Goal: Book appointment/travel/reservation

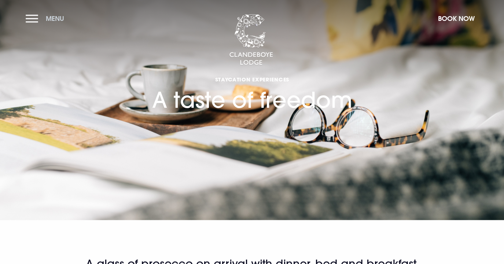
click at [35, 17] on button "Menu" at bounding box center [47, 19] width 42 height 16
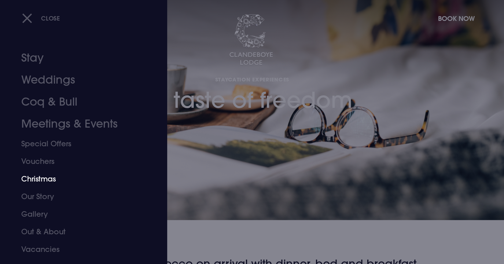
click at [45, 179] on link "Christmas" at bounding box center [79, 179] width 116 height 18
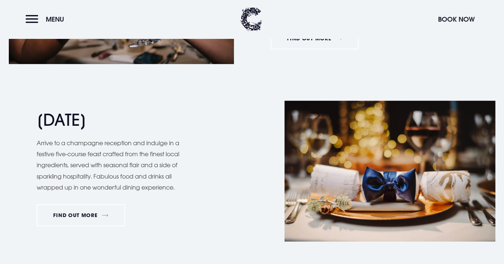
scroll to position [662, 0]
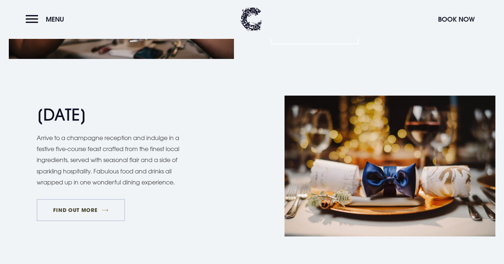
click at [84, 212] on link "FIND OUT MORE" at bounding box center [81, 210] width 88 height 22
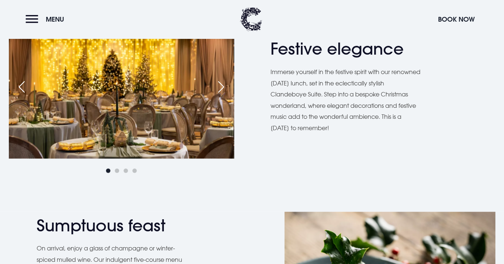
scroll to position [414, 0]
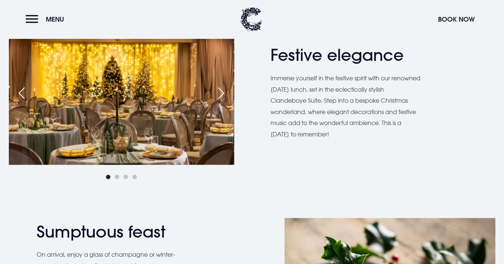
click at [225, 92] on div "Next slide" at bounding box center [221, 93] width 18 height 16
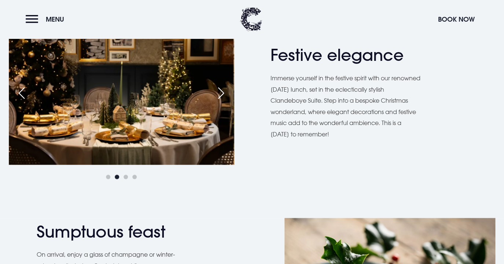
click at [225, 92] on div "Next slide" at bounding box center [221, 93] width 18 height 16
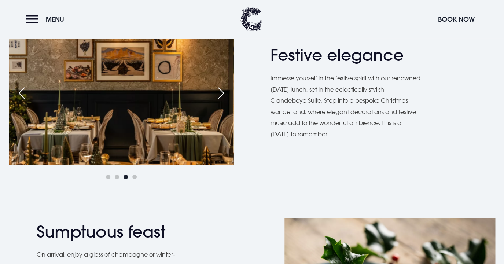
click at [225, 92] on div "Next slide" at bounding box center [221, 93] width 18 height 16
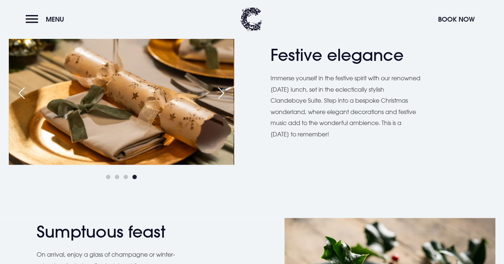
scroll to position [414, 0]
click at [225, 92] on div "Next slide" at bounding box center [221, 93] width 18 height 16
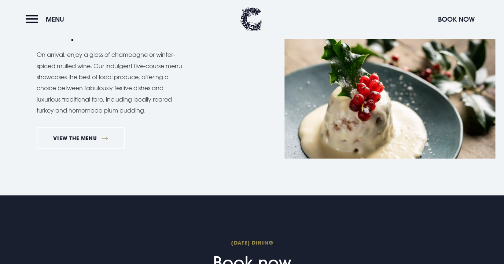
scroll to position [618, 0]
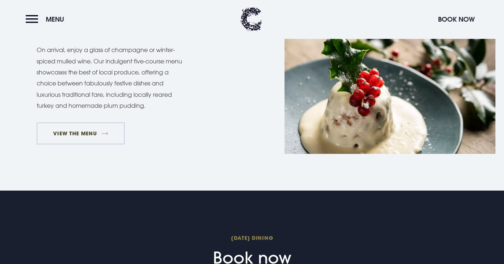
click at [85, 133] on link "VIEW THE MENU" at bounding box center [81, 133] width 88 height 22
